Goal: Check status: Check status

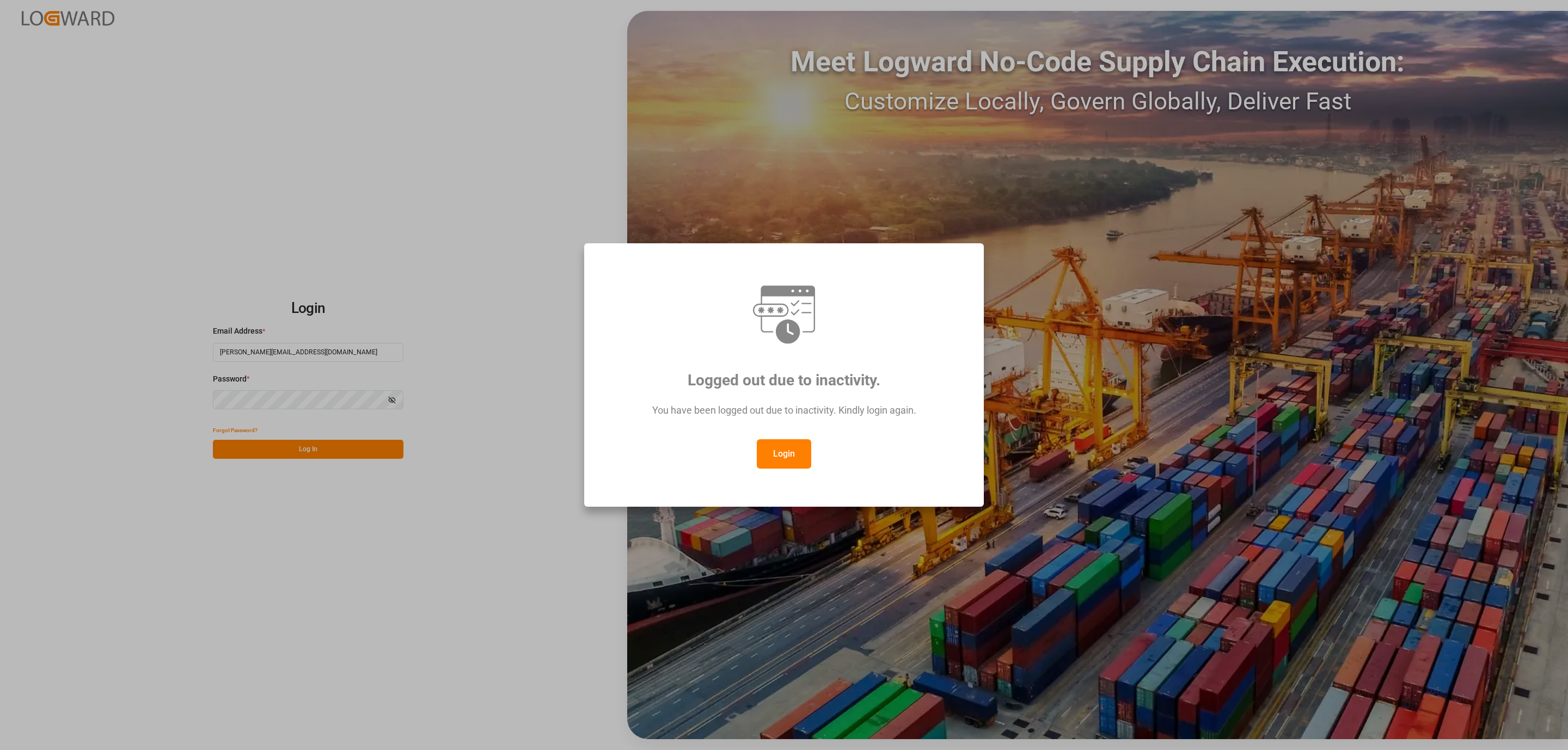
click at [793, 455] on button "Login" at bounding box center [783, 453] width 54 height 29
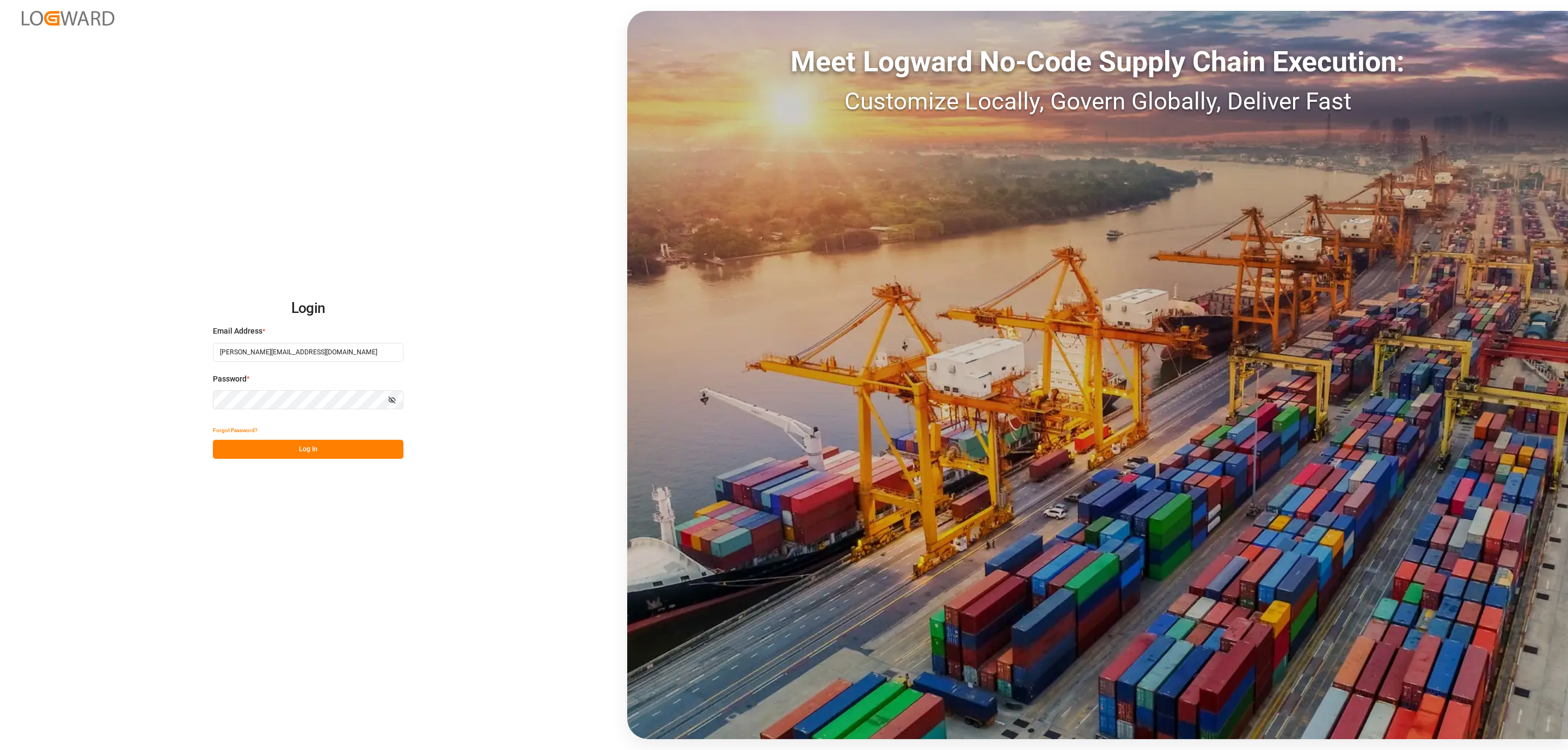
click at [368, 454] on button "Log In" at bounding box center [309, 449] width 191 height 19
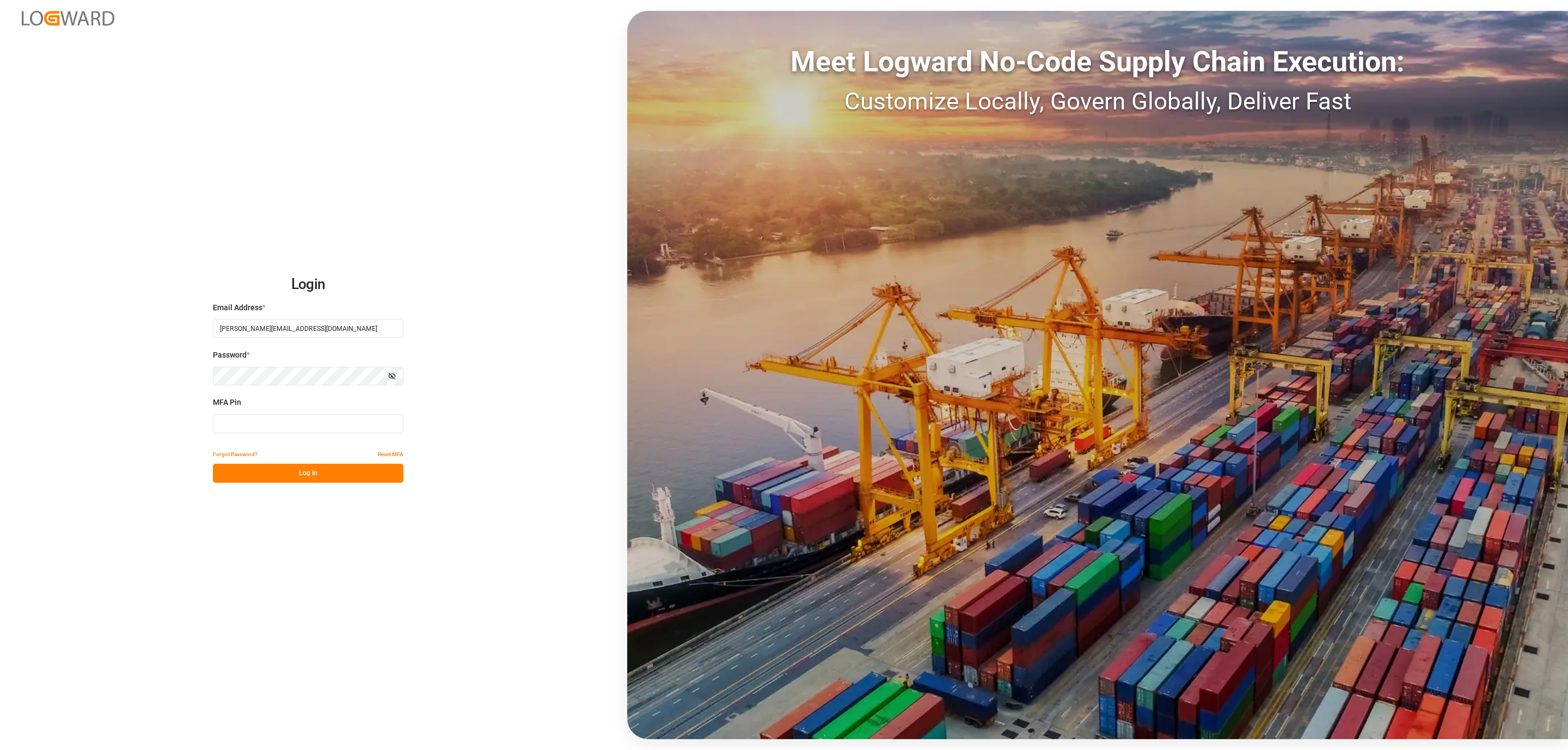
click at [329, 426] on input at bounding box center [309, 423] width 191 height 19
type input "619506"
click at [322, 466] on button "Log In" at bounding box center [309, 473] width 191 height 19
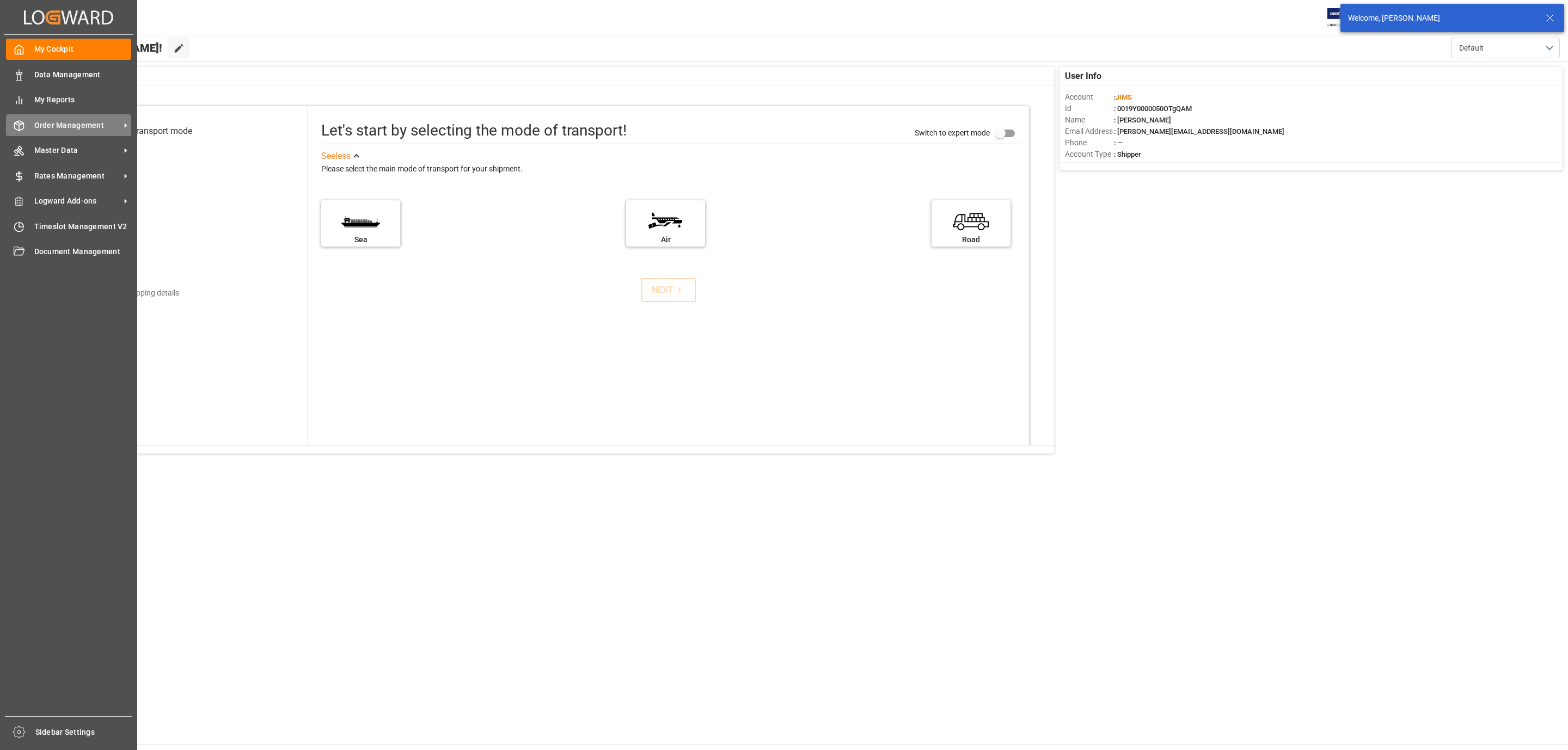
click at [56, 129] on span "Order Management" at bounding box center [77, 125] width 86 height 12
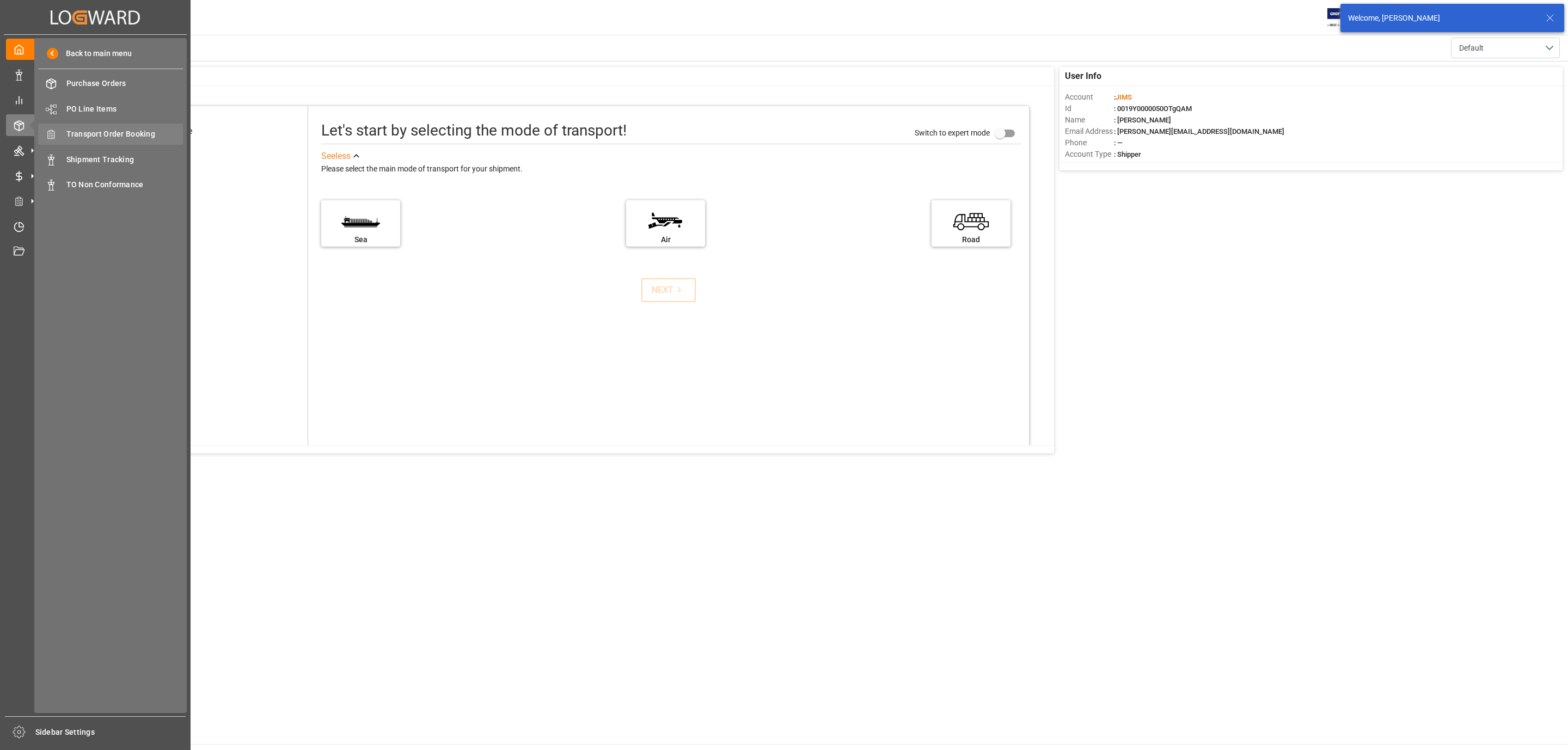
click at [98, 127] on div "Transport Order Booking Transport Order Booking" at bounding box center [111, 135] width 144 height 21
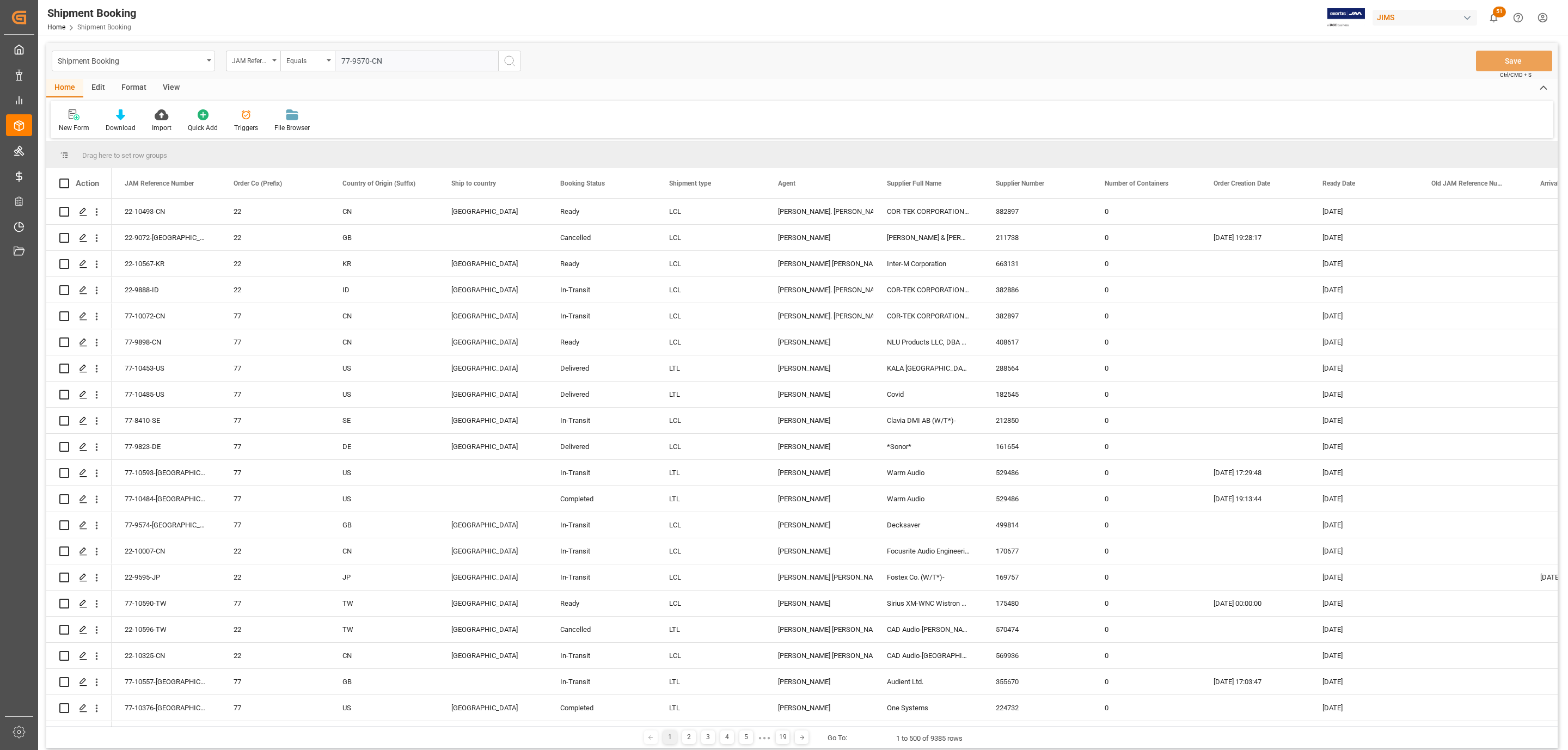
type input "77-9570-CN"
click at [510, 61] on icon "search button" at bounding box center [509, 61] width 13 height 13
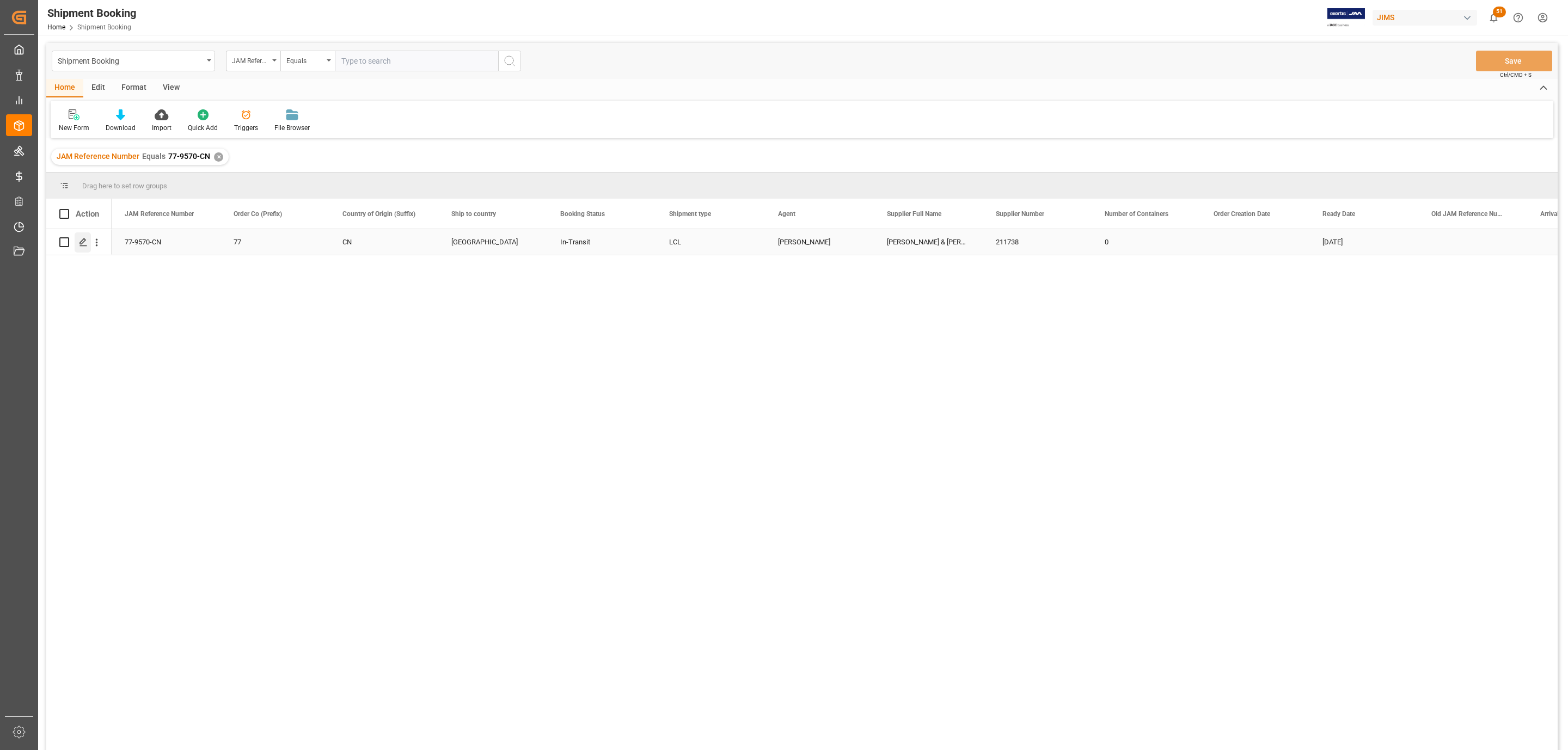
click at [80, 245] on icon "Press SPACE to select this row." at bounding box center [83, 243] width 9 height 9
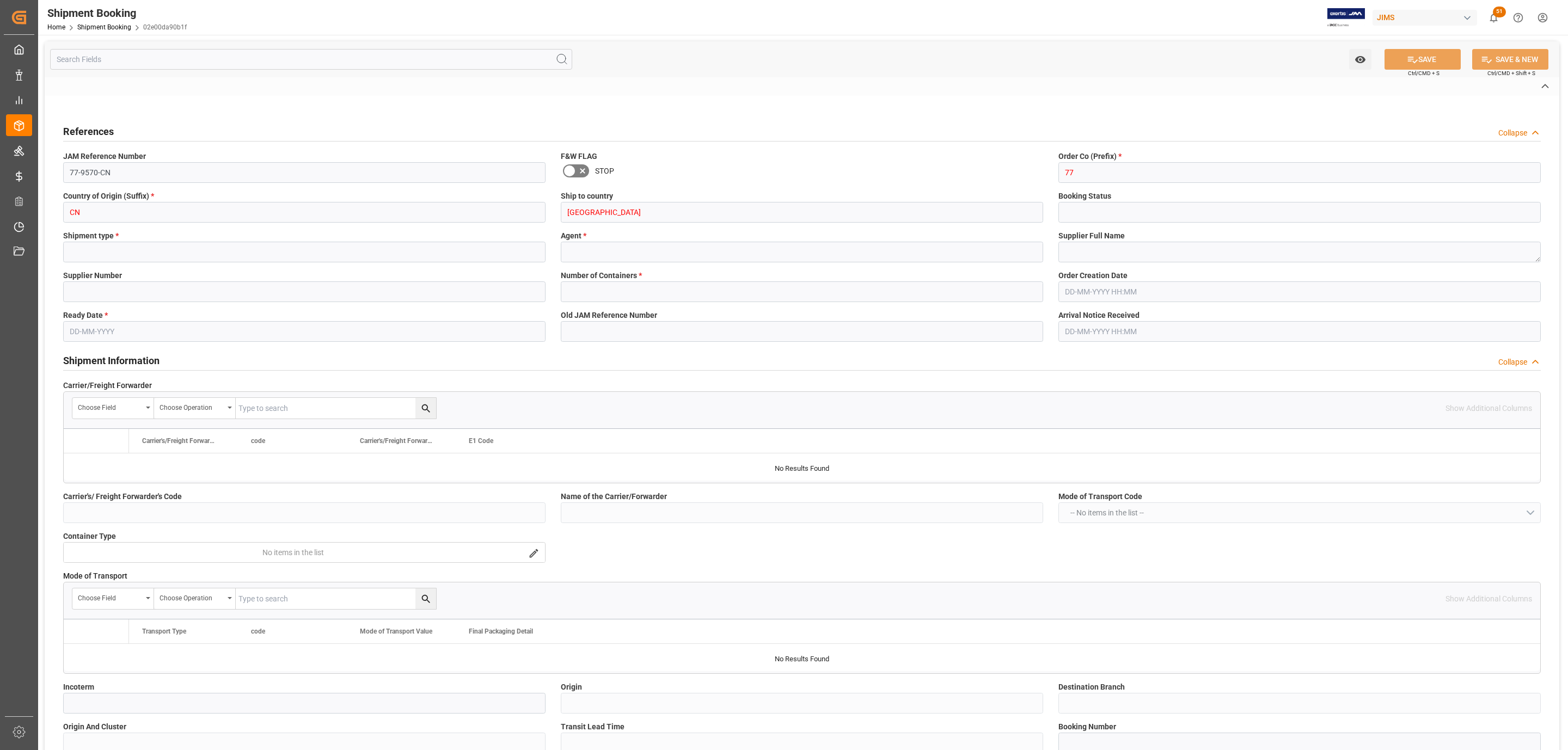
type input "A"
type input "[PERSON_NAME]"
type input "FCA Premises Hong Kong HK"
type input "AS"
type input "M"
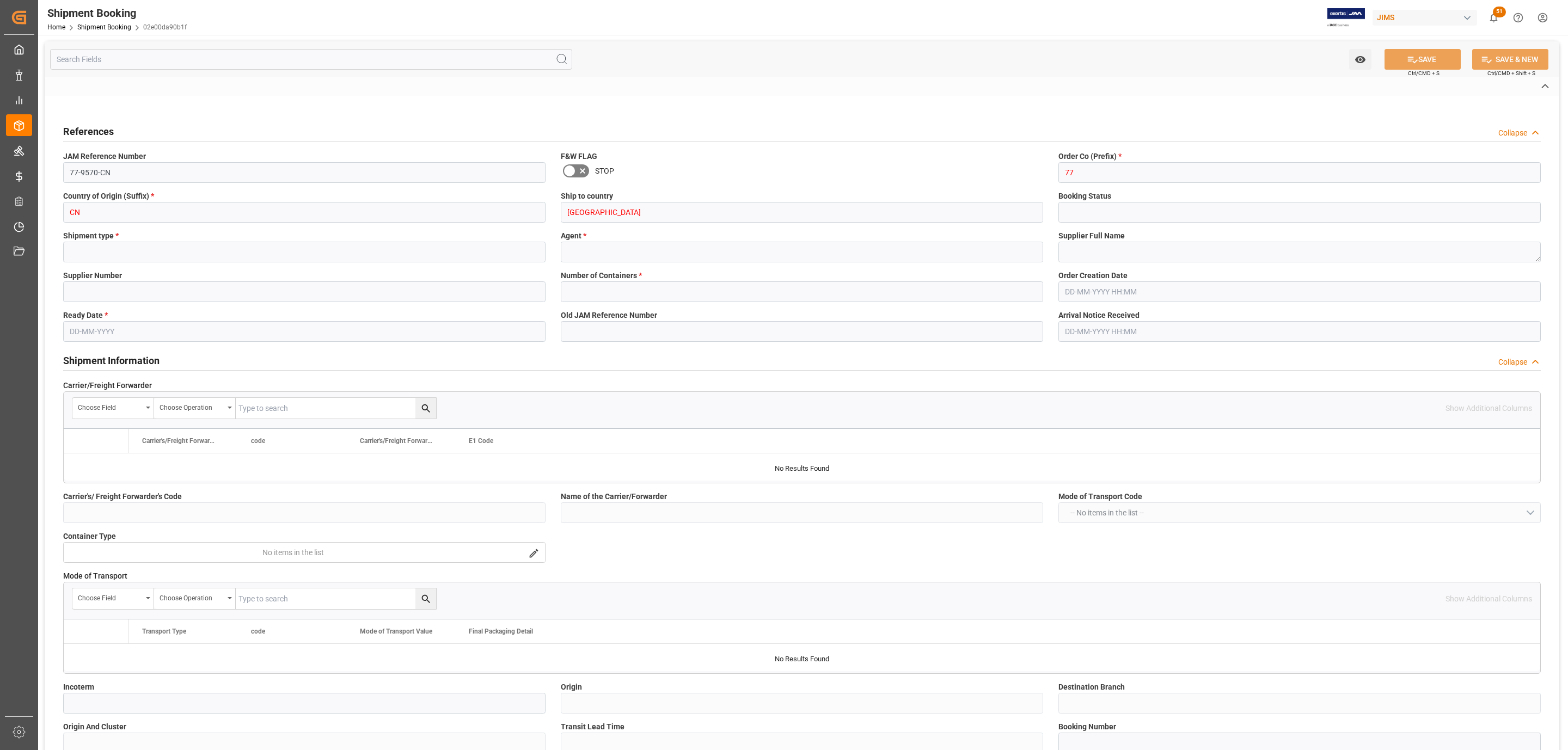
type input "AS-SA"
type input "13628048"
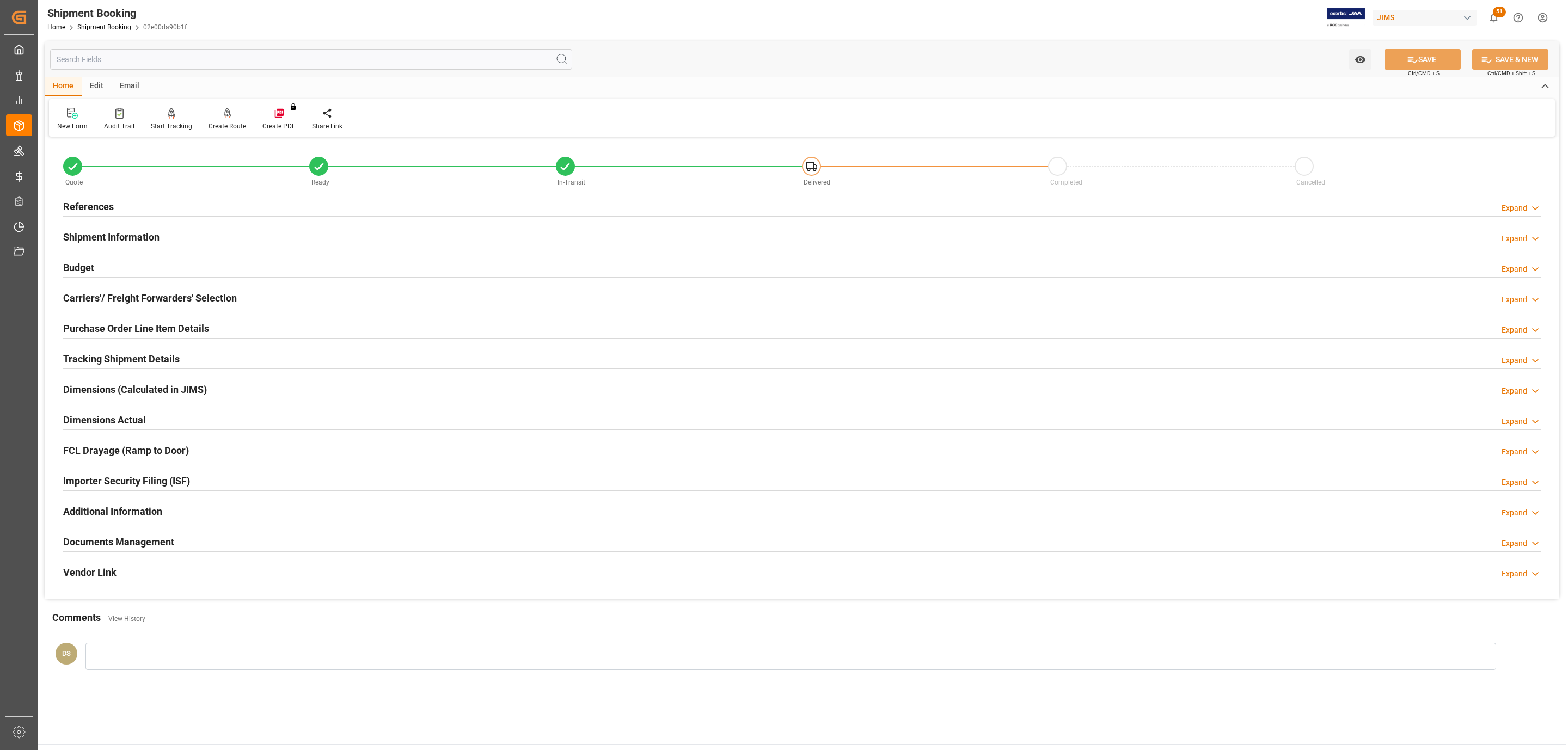
type input "61"
click at [104, 234] on h2 "Shipment Information" at bounding box center [111, 237] width 96 height 14
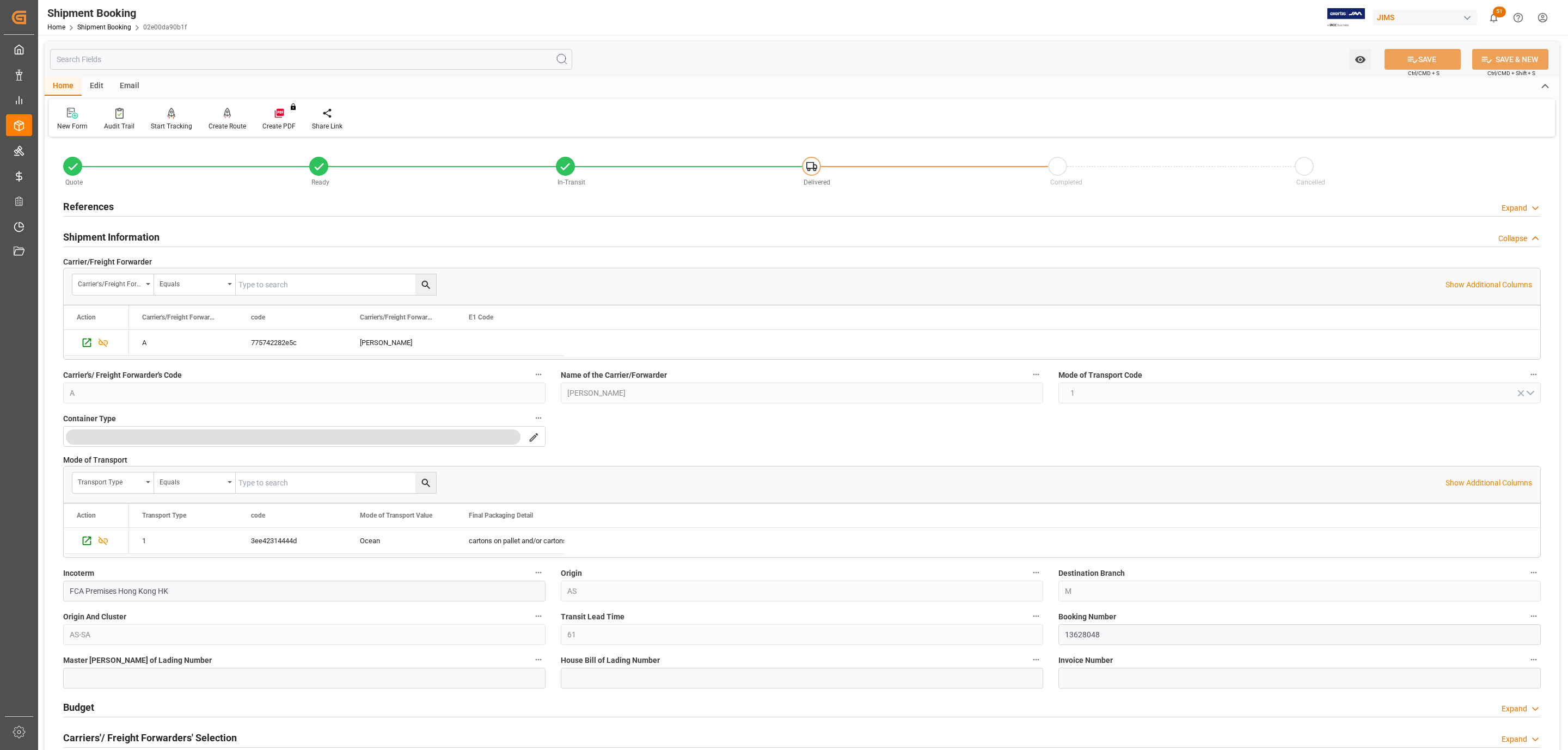
click at [128, 204] on div "References Expand" at bounding box center [802, 205] width 1477 height 21
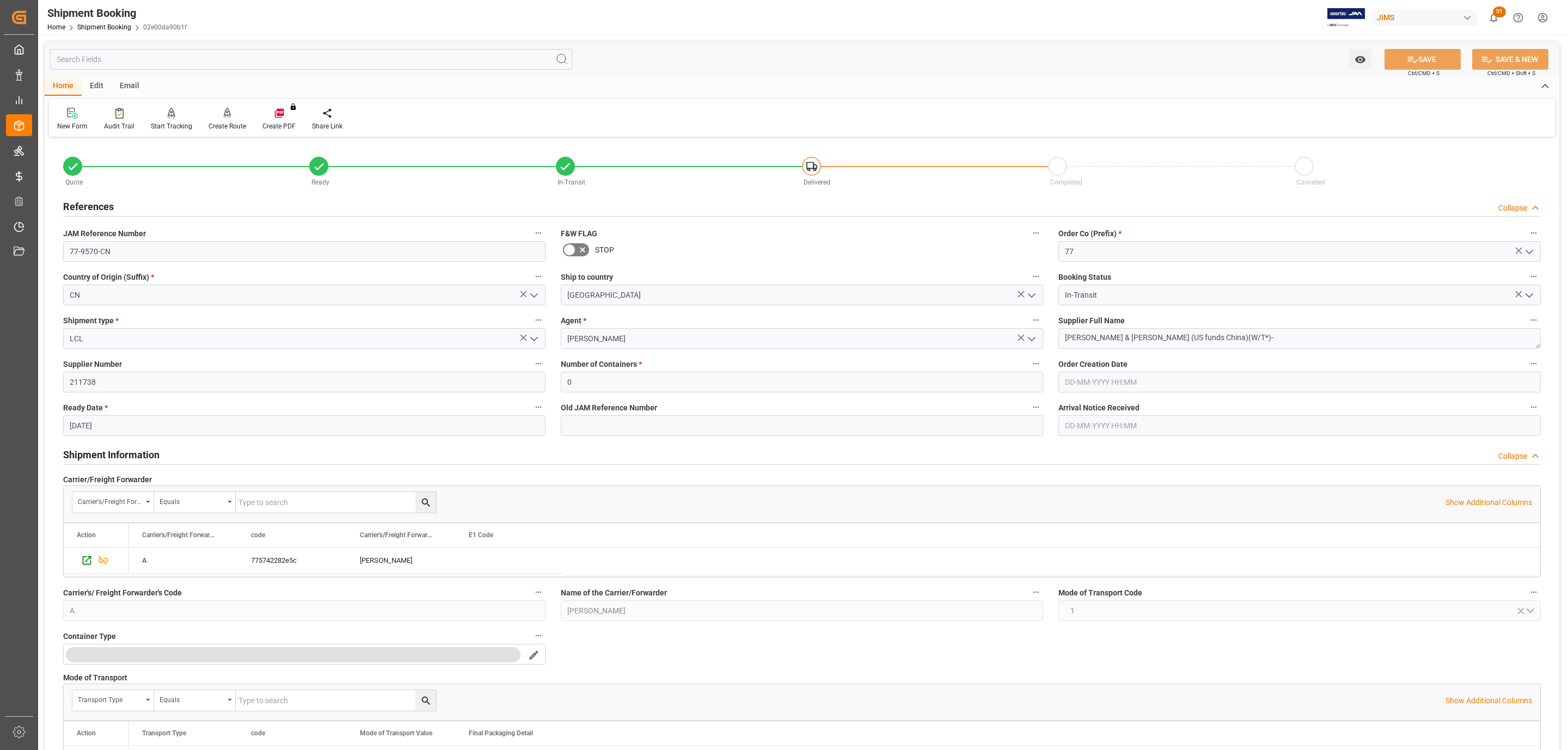
click at [128, 204] on div "References Collapse" at bounding box center [802, 205] width 1477 height 21
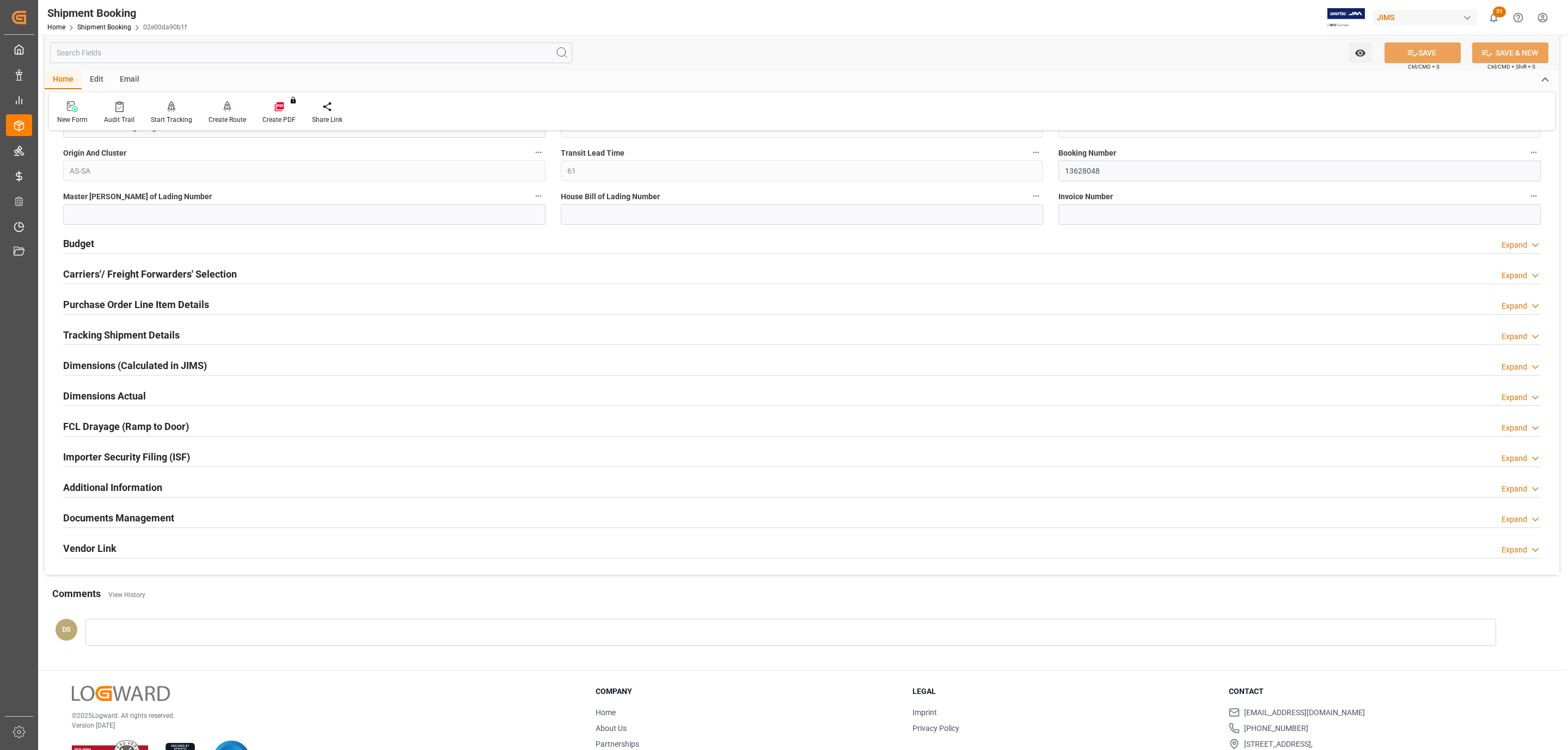
scroll to position [490, 0]
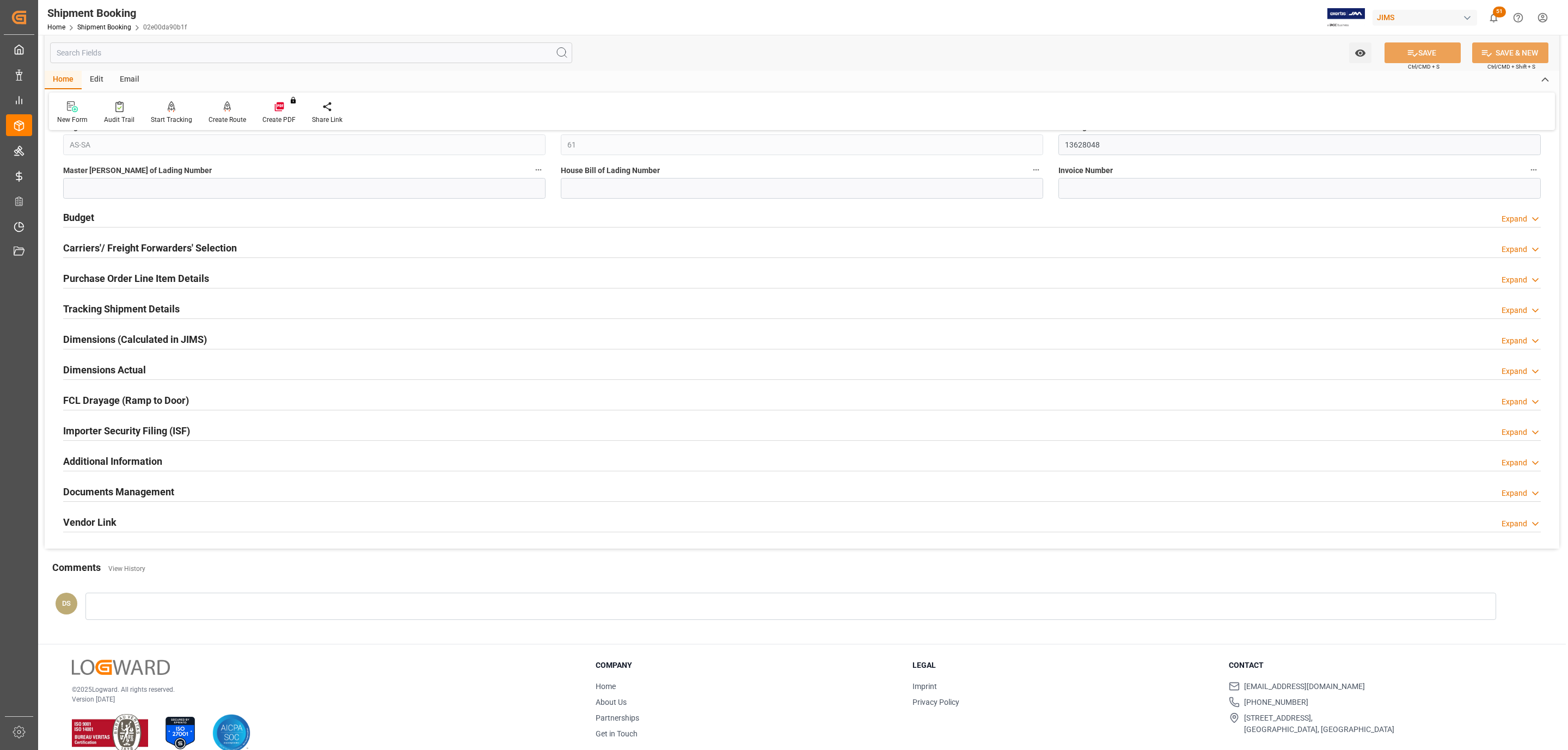
click at [92, 309] on h2 "Tracking Shipment Details" at bounding box center [121, 309] width 117 height 14
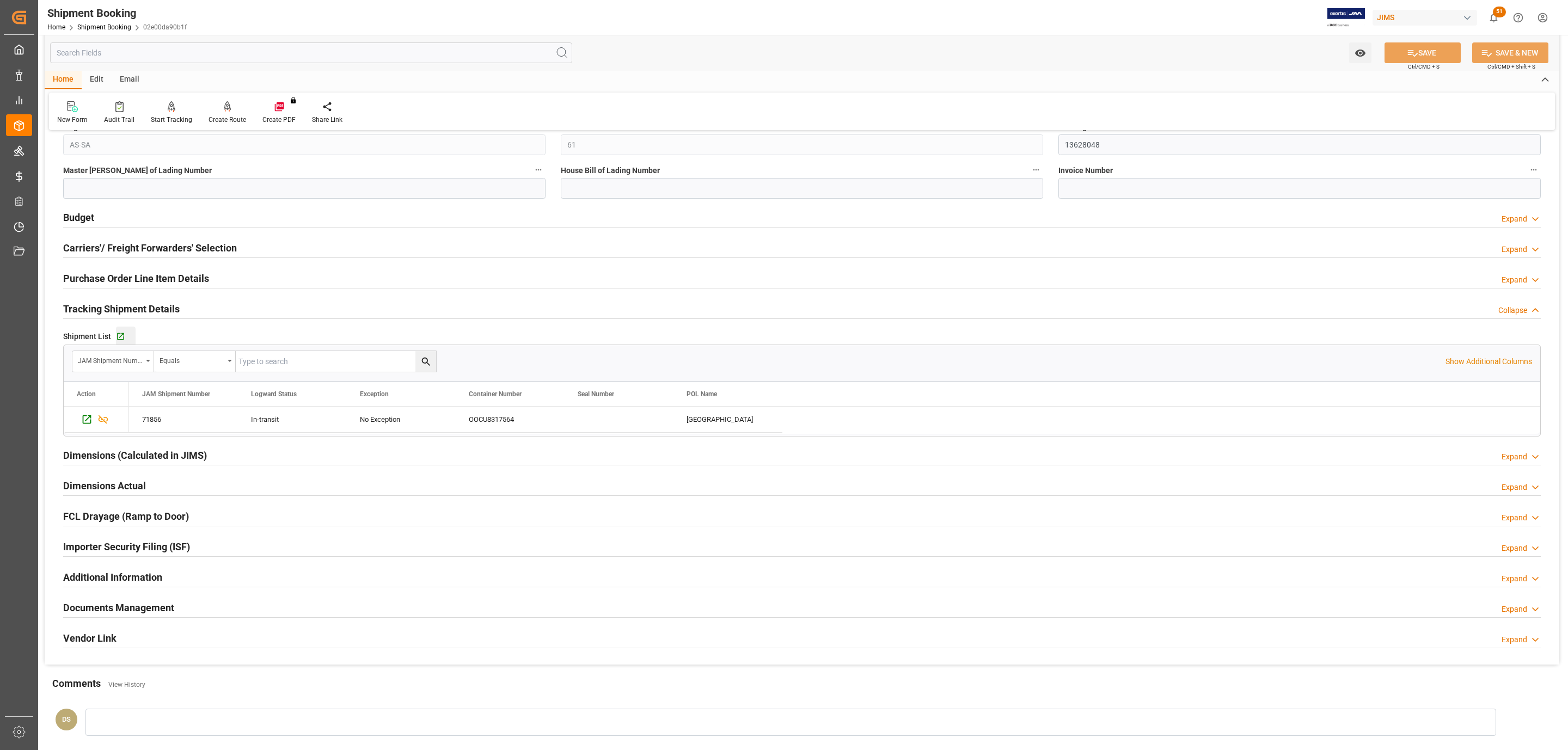
click at [118, 345] on button "Go to Shipment Tracking Grid" at bounding box center [126, 336] width 20 height 20
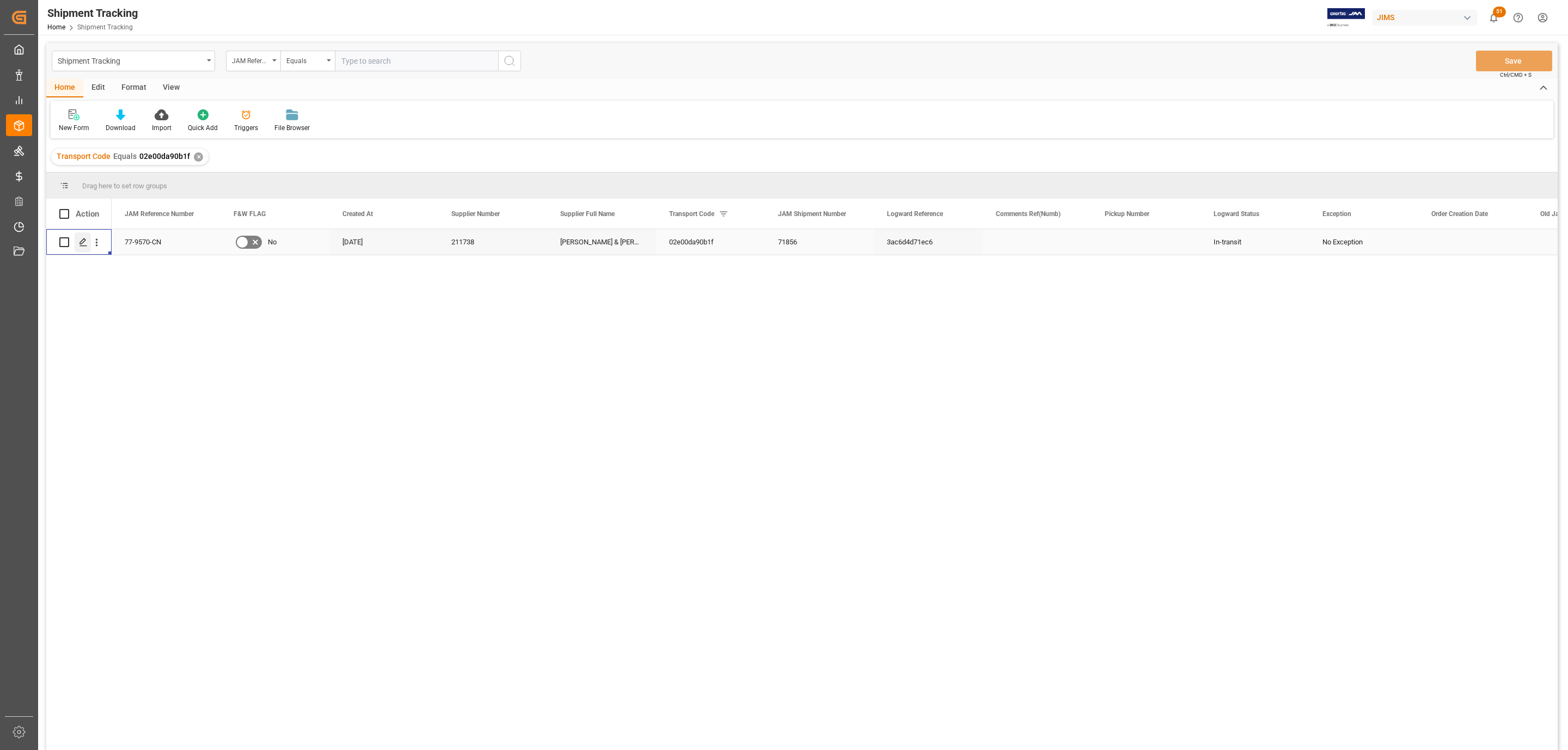
click at [82, 248] on div "Press SPACE to select this row." at bounding box center [83, 243] width 16 height 21
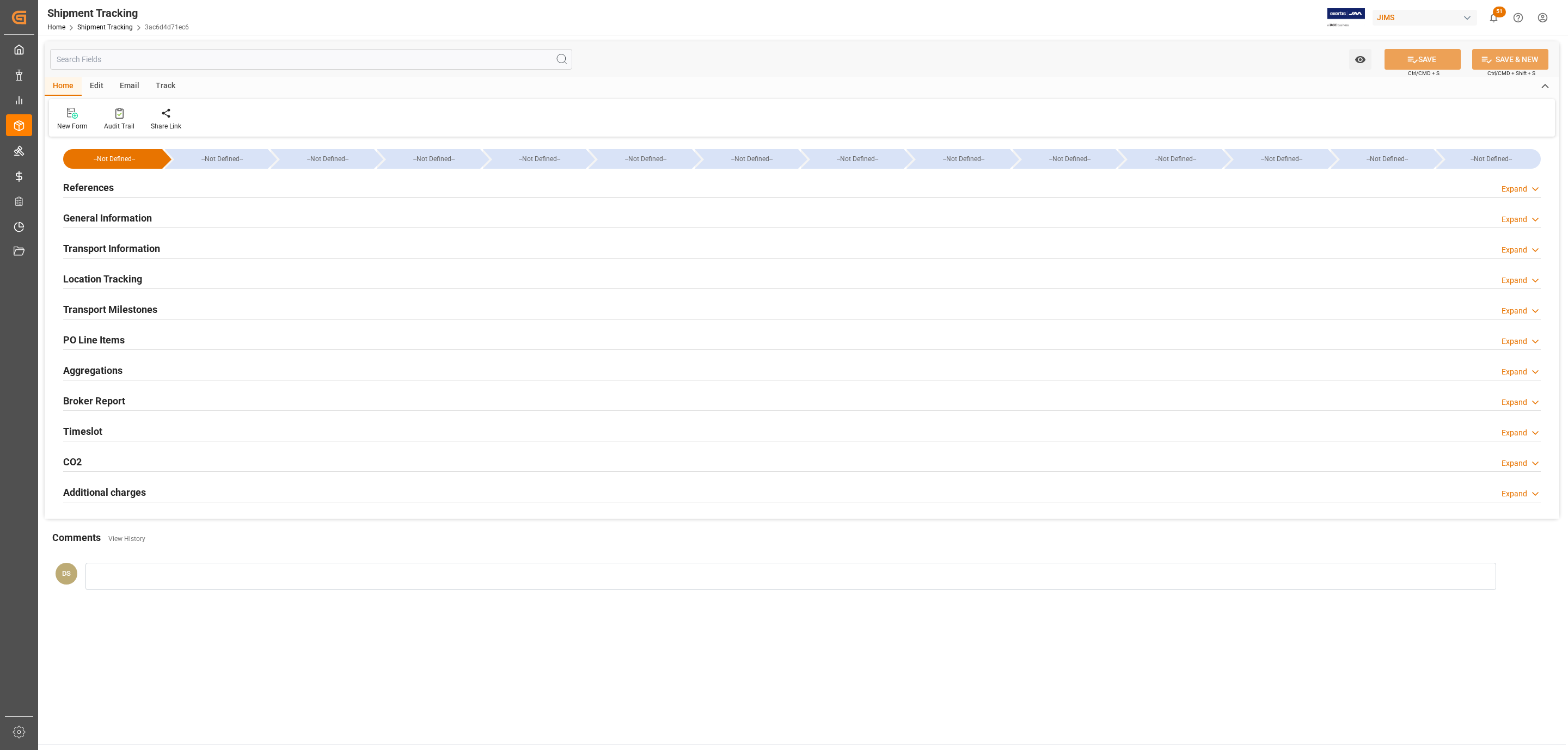
type input "[DATE] 00:00"
type input "30-06-2025 00:00"
type input "02-07-2025 00:00"
type input "10-07-2025 00:00"
type input "[DATE]"
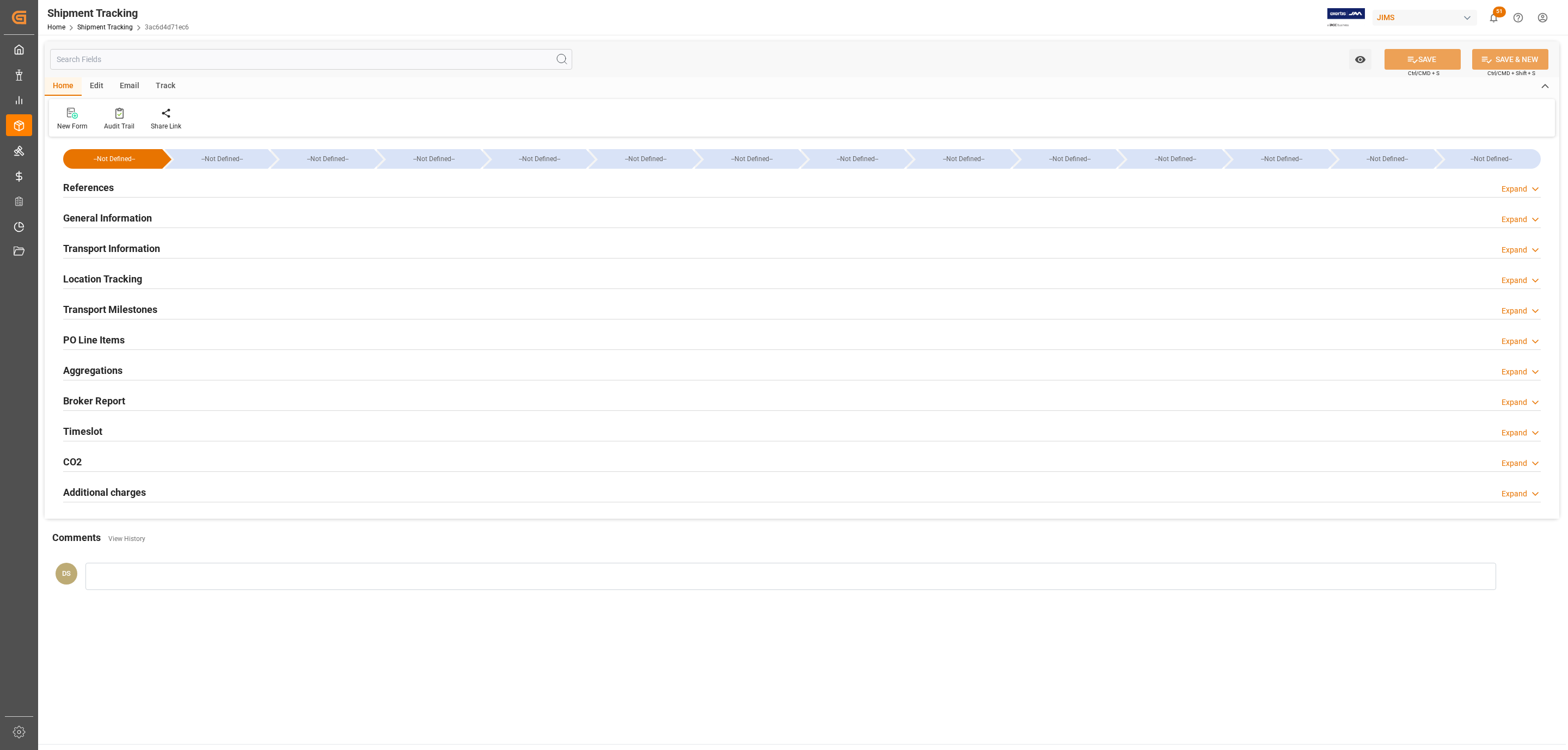
type input "18-08-2025 00:00"
click at [111, 314] on h2 "Transport Milestones" at bounding box center [111, 309] width 95 height 14
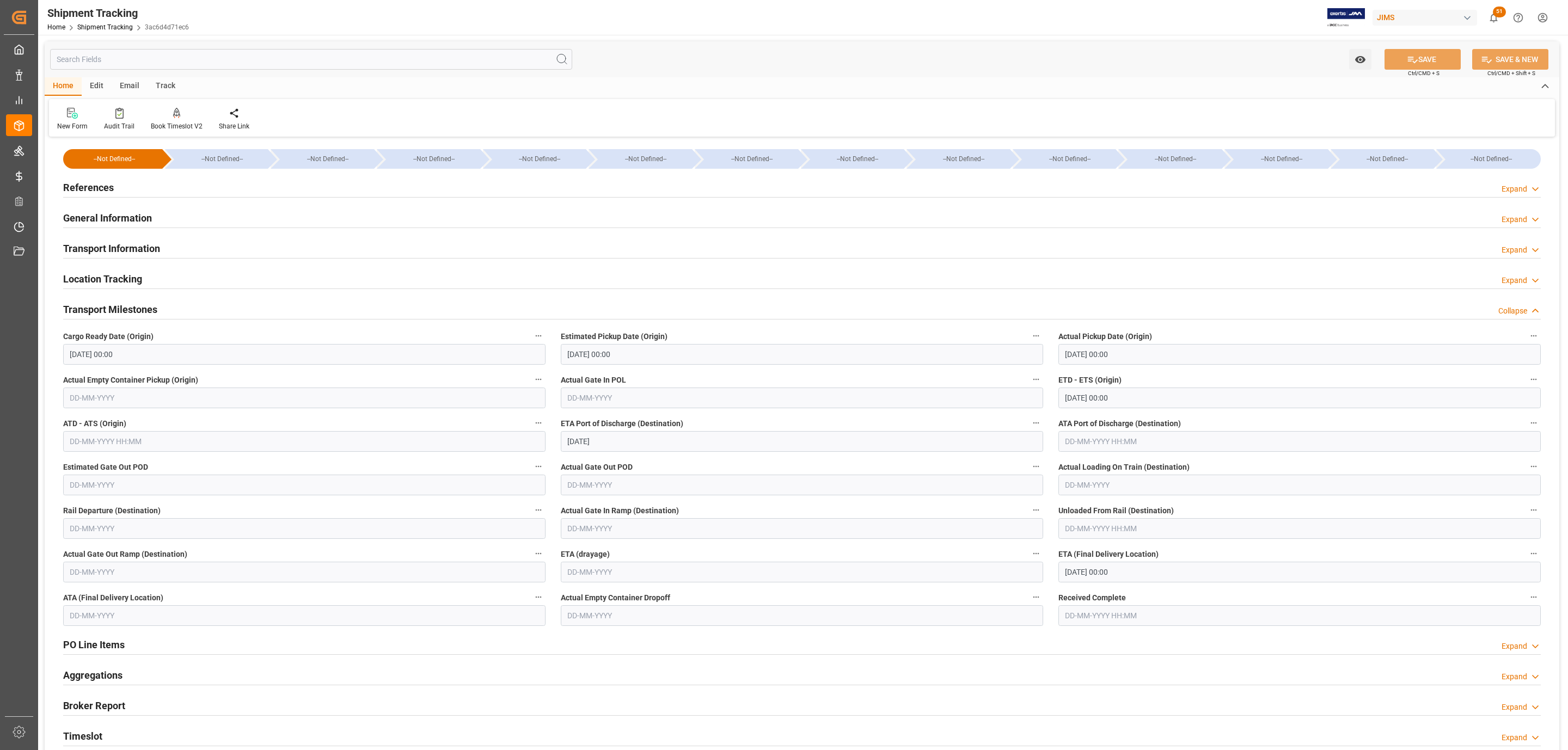
click at [621, 573] on input "text" at bounding box center [802, 572] width 483 height 21
click at [1102, 564] on input "18-08-2025 00:00" at bounding box center [1299, 572] width 483 height 21
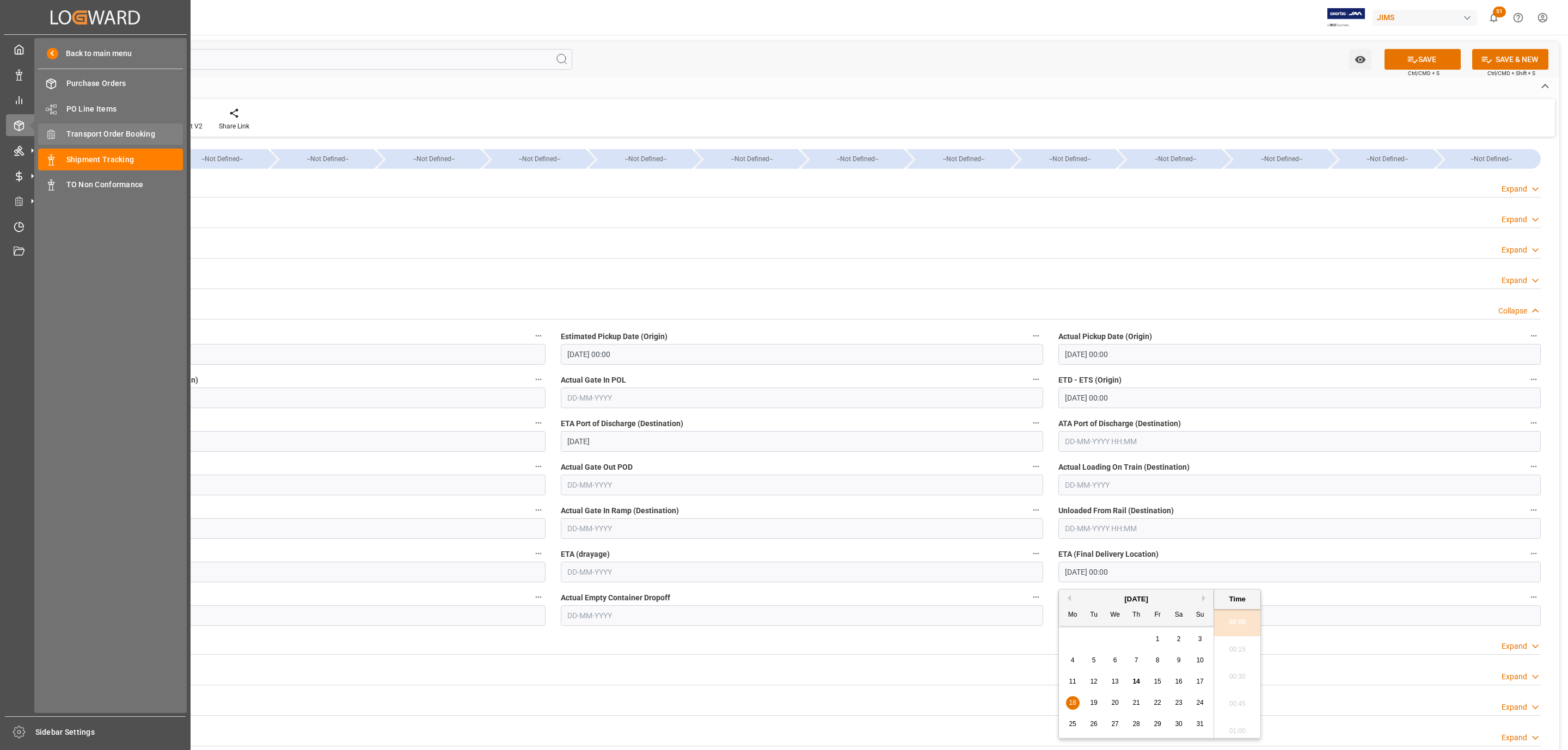
click at [129, 131] on span "Transport Order Booking" at bounding box center [124, 134] width 117 height 12
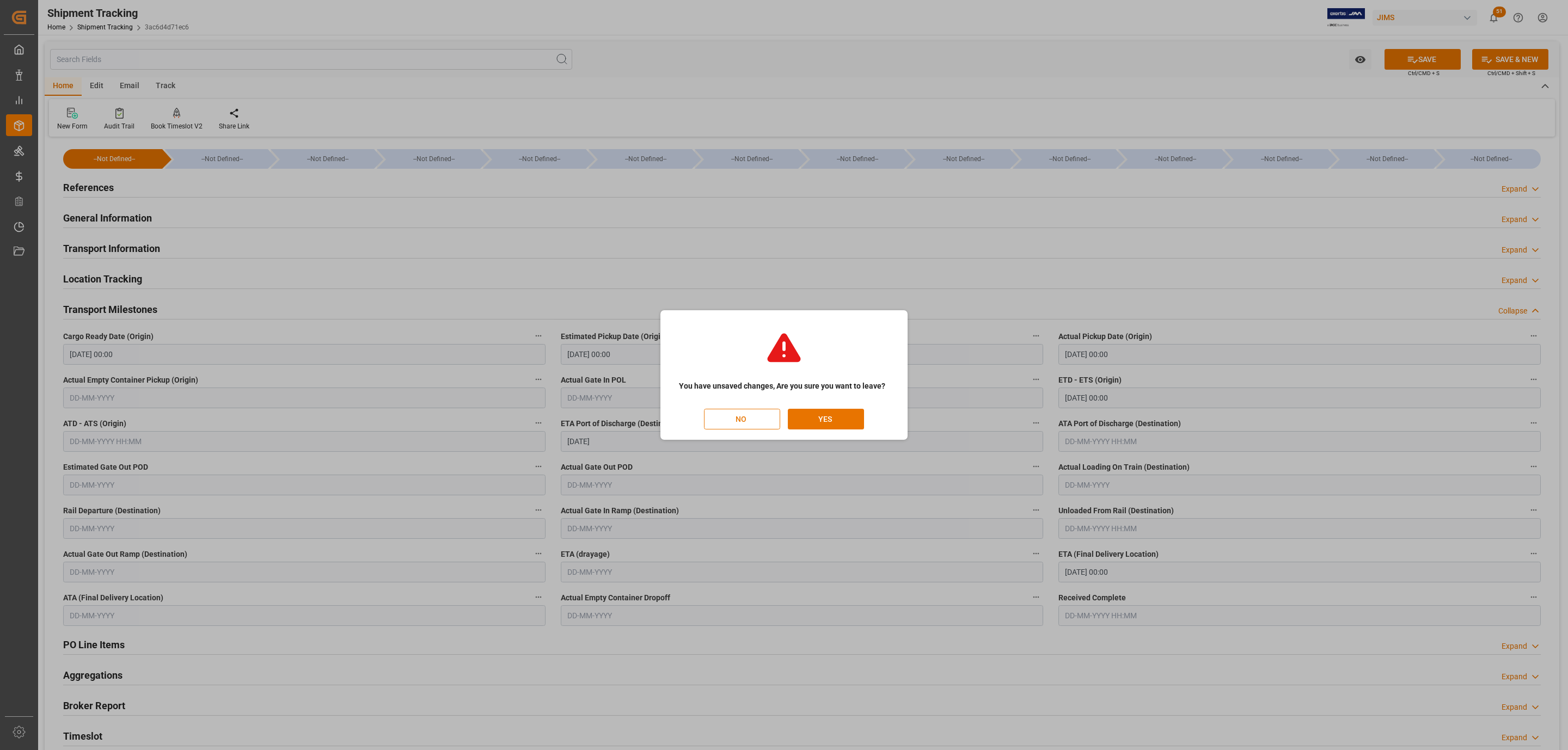
click at [729, 418] on button "NO" at bounding box center [741, 418] width 76 height 21
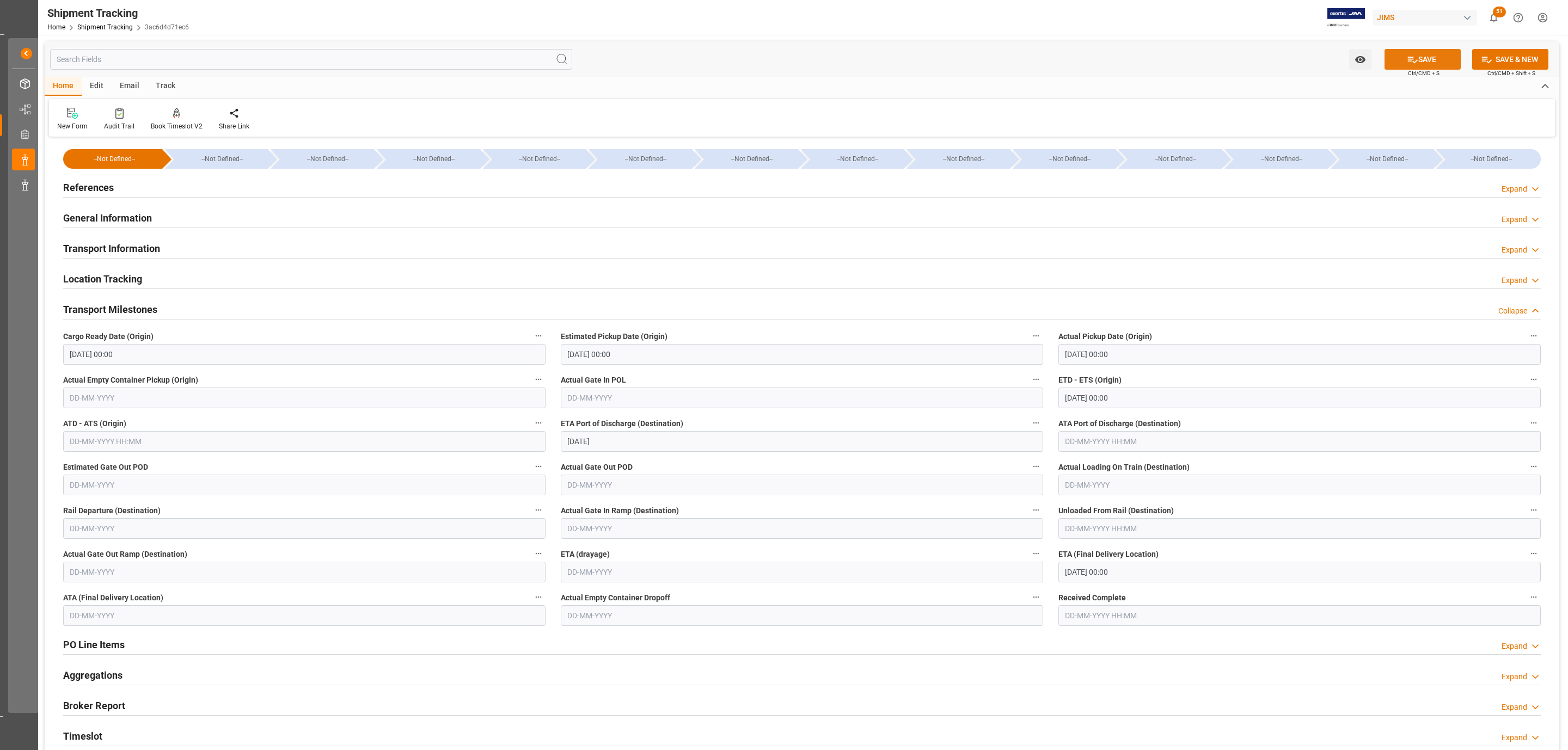
click at [1414, 58] on icon at bounding box center [1412, 59] width 12 height 12
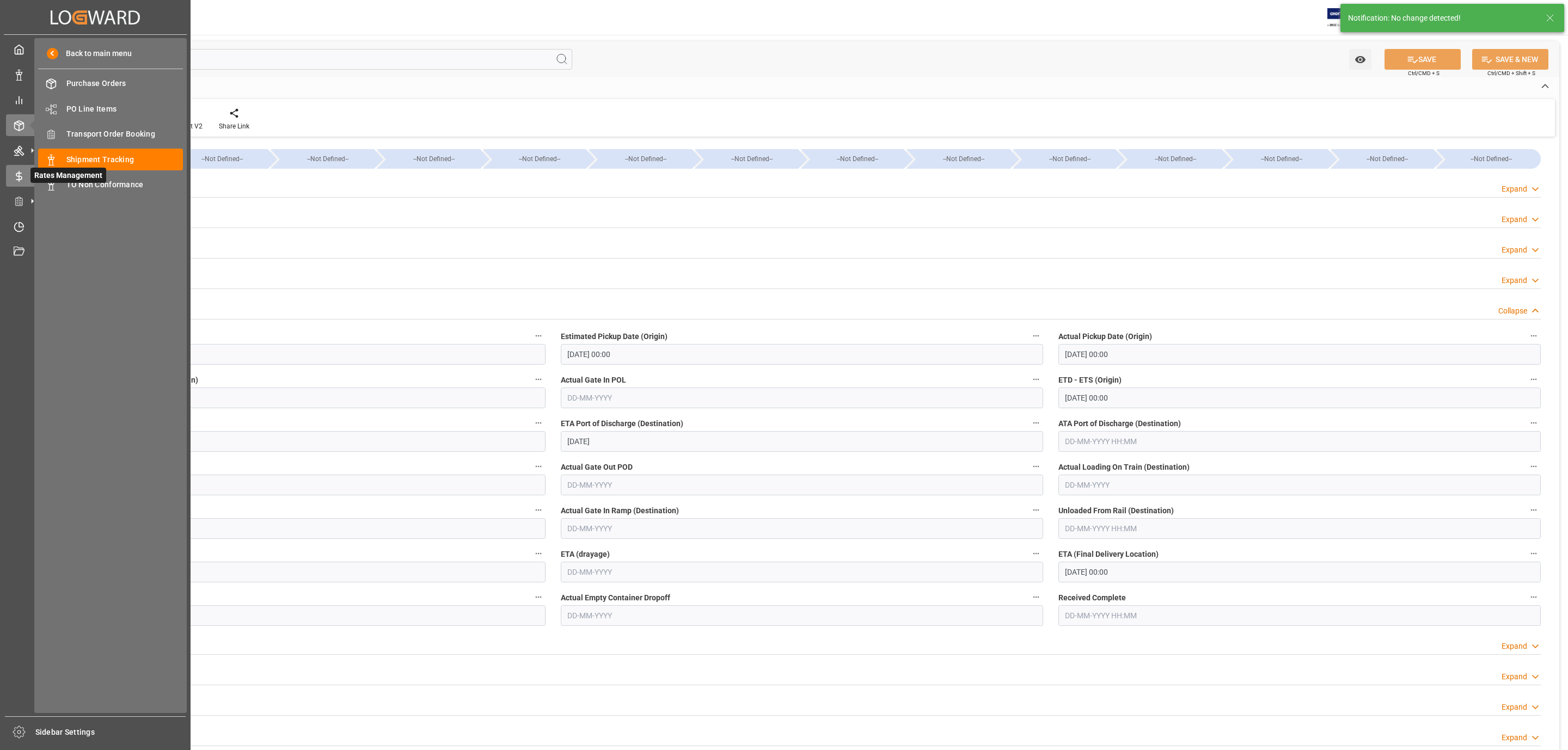
scroll to position [0, 0]
click at [155, 136] on span "Transport Order Booking" at bounding box center [124, 134] width 117 height 12
